Goal: Information Seeking & Learning: Learn about a topic

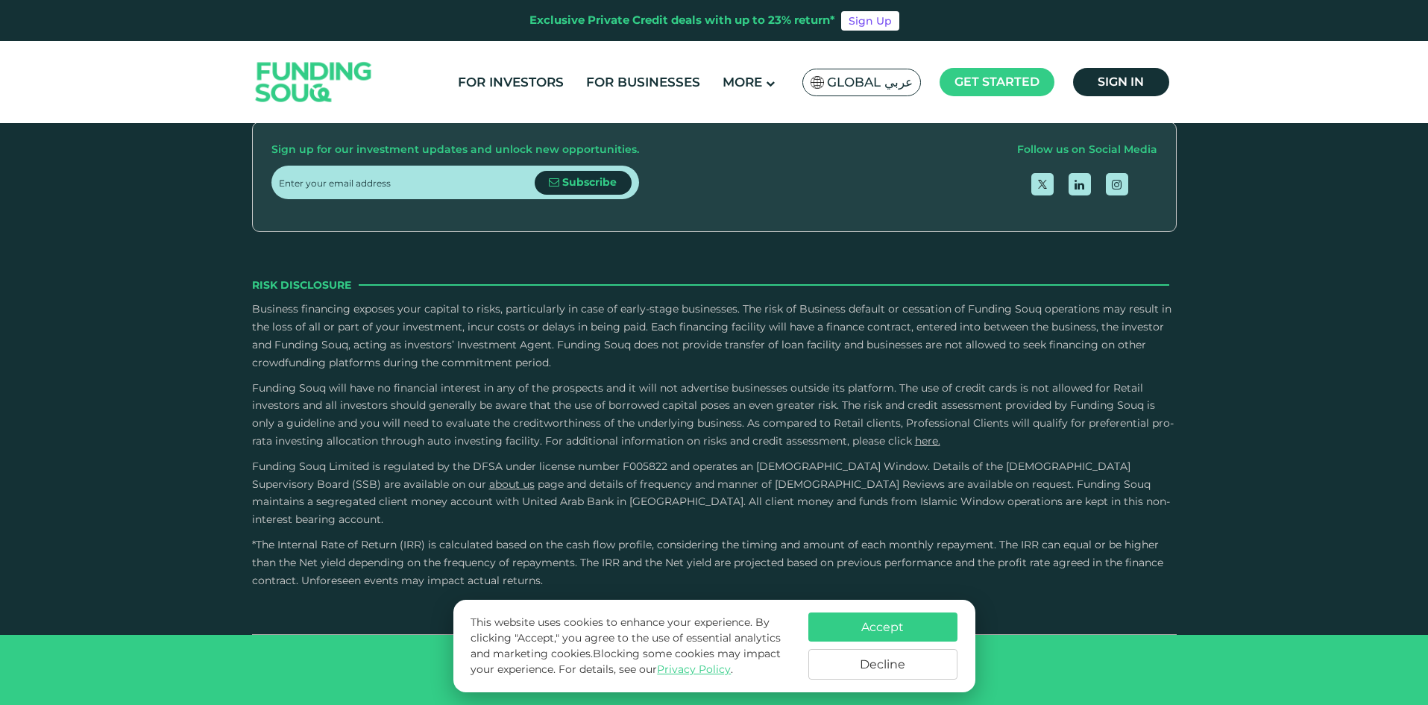
scroll to position [2834, 0]
type tc-range-slider "10000"
drag, startPoint x: 318, startPoint y: 339, endPoint x: 300, endPoint y: 339, distance: 17.9
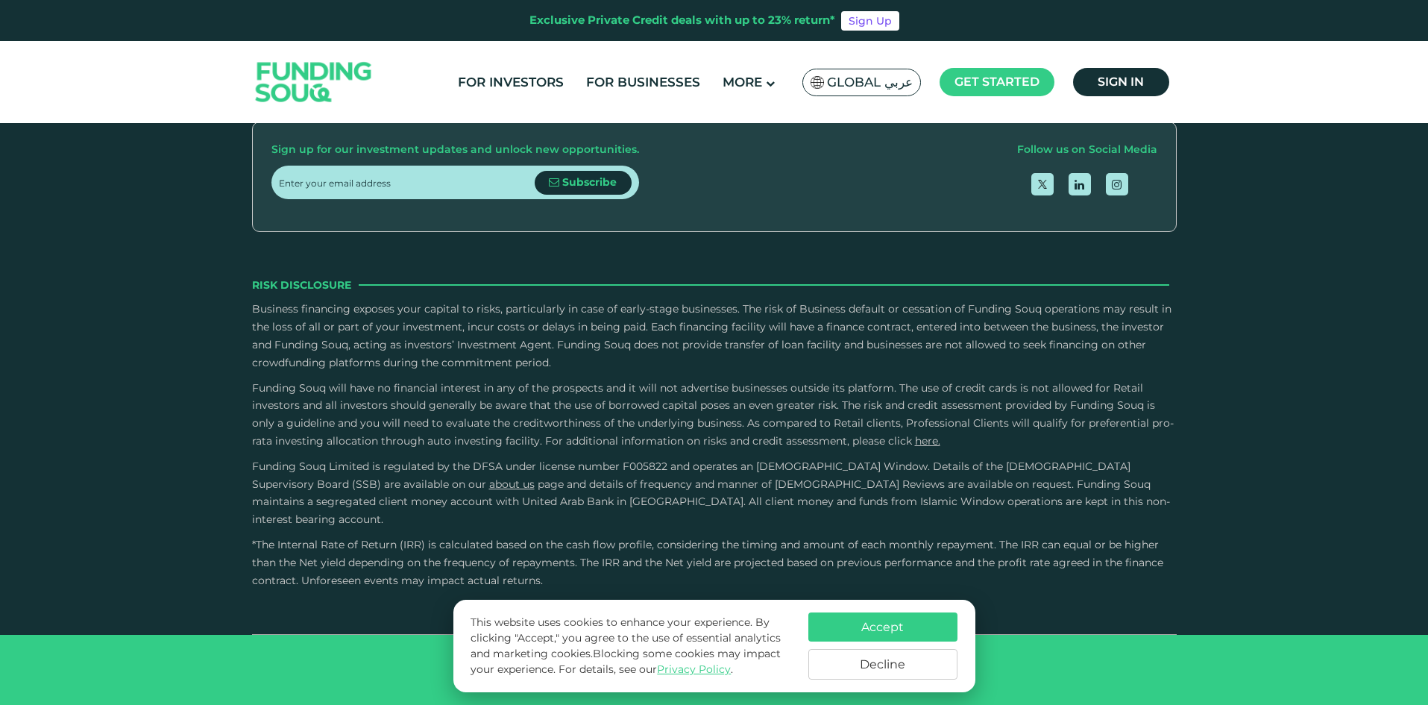
drag, startPoint x: 752, startPoint y: 341, endPoint x: 1006, endPoint y: 377, distance: 256.1
drag, startPoint x: 803, startPoint y: 339, endPoint x: 493, endPoint y: 316, distance: 311.1
type tc-range-slider "5"
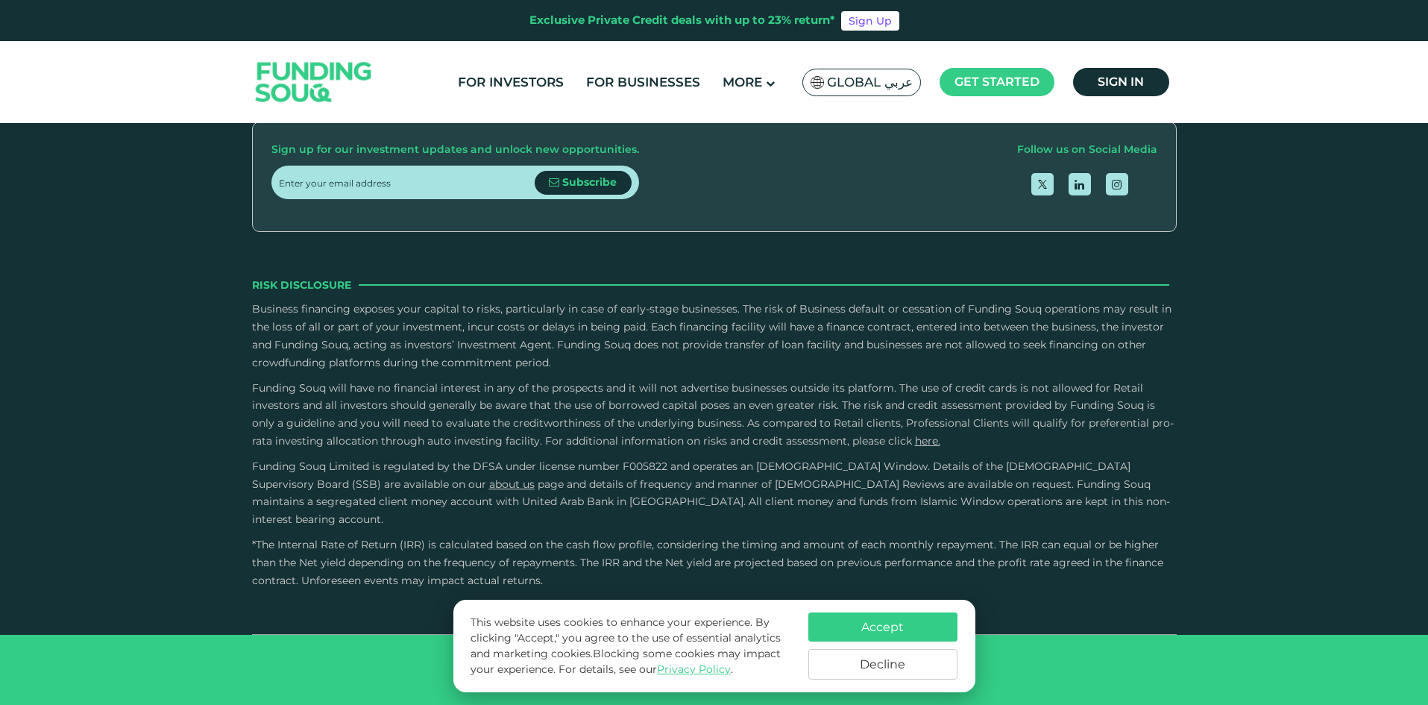
drag, startPoint x: 580, startPoint y: 336, endPoint x: 790, endPoint y: 353, distance: 210.3
type tc-range-slider "10000"
type tc-range-slider "50000"
drag, startPoint x: 304, startPoint y: 339, endPoint x: 249, endPoint y: 342, distance: 54.6
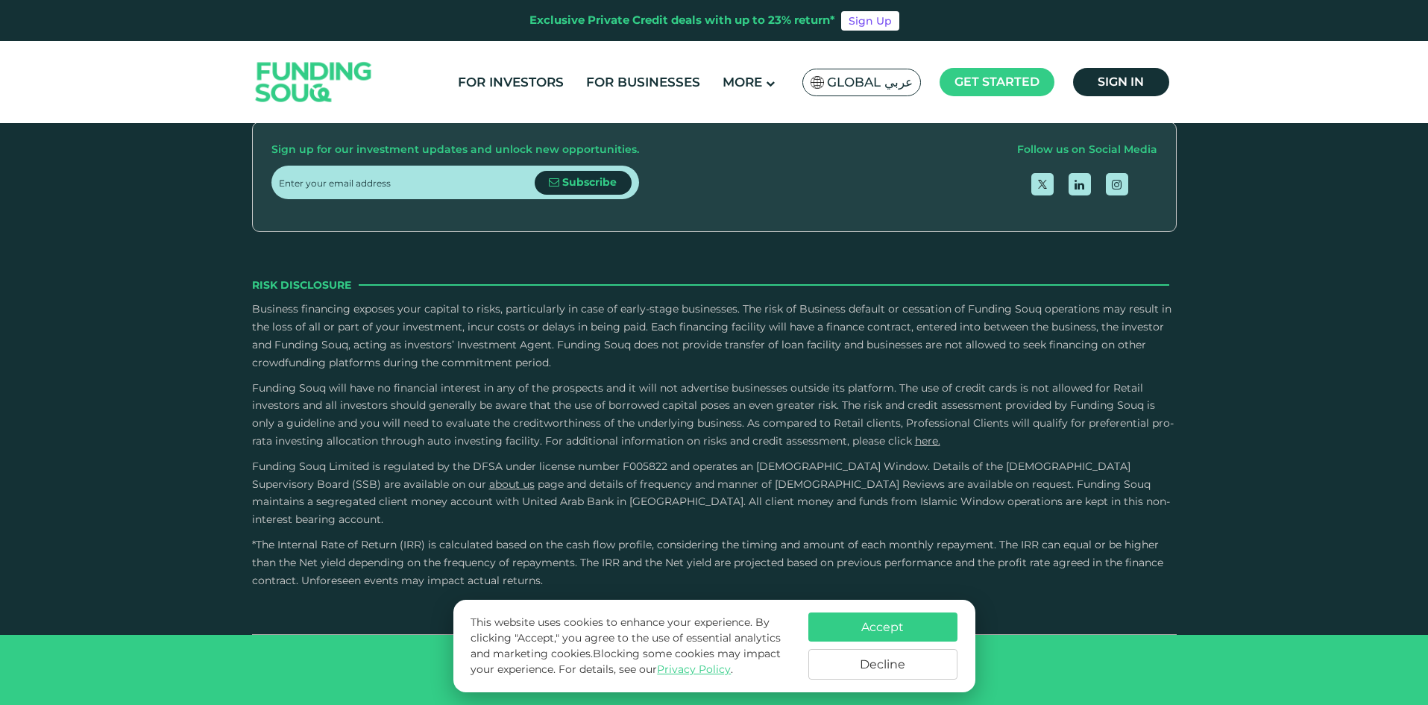
type tc-range-slider "10000"
type tc-range-slider "50000"
type tc-range-slider "1"
